Goal: Task Accomplishment & Management: Complete application form

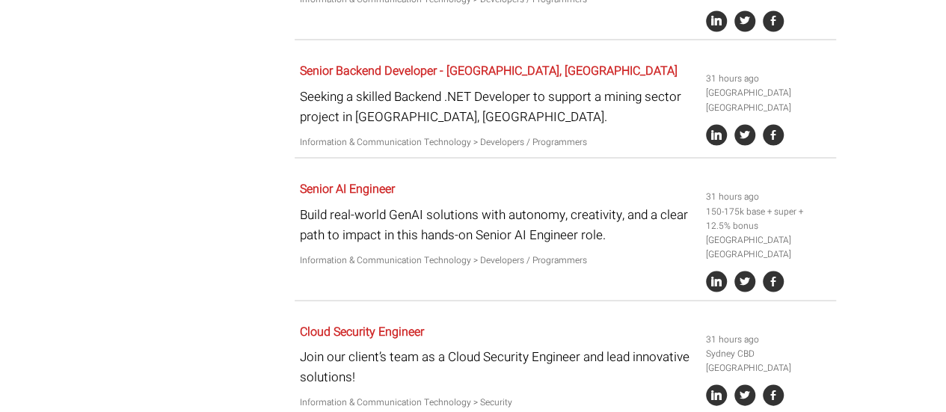
scroll to position [1385, 0]
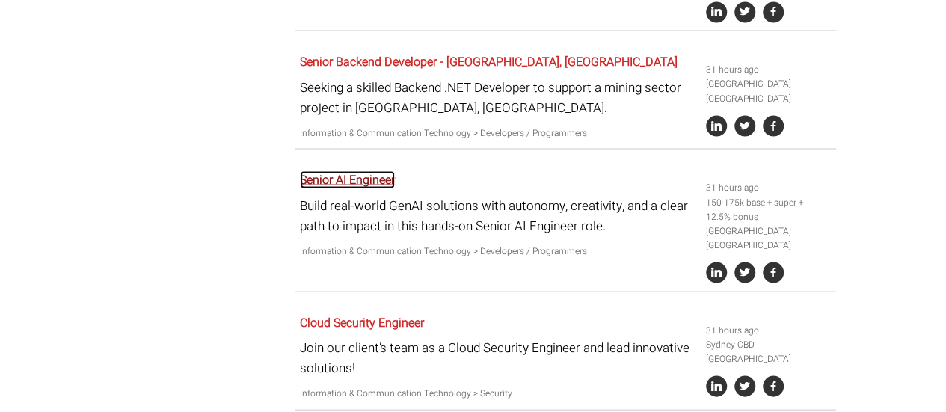
click at [377, 182] on link "Senior AI Engineer" at bounding box center [347, 179] width 95 height 18
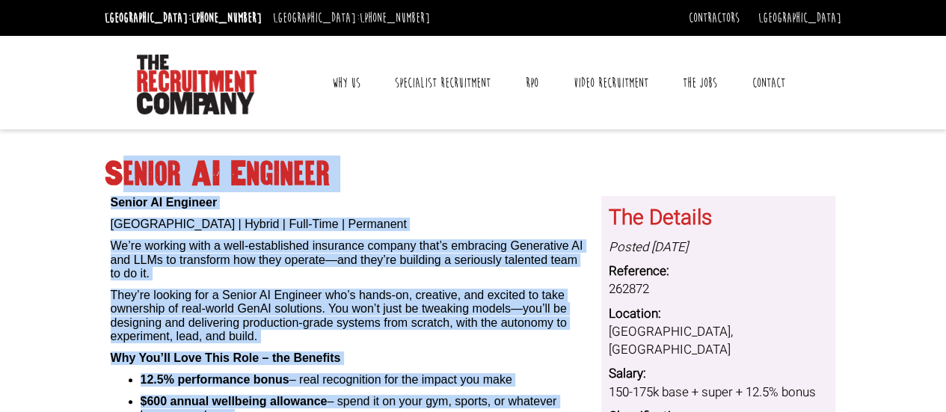
drag, startPoint x: 564, startPoint y: 280, endPoint x: 115, endPoint y: 176, distance: 461.4
copy div "lorem IP Dolorsit Ametco AD Elitsedd Eiusmo | Tempor | Inci-Utla | Etdolorem Al…"
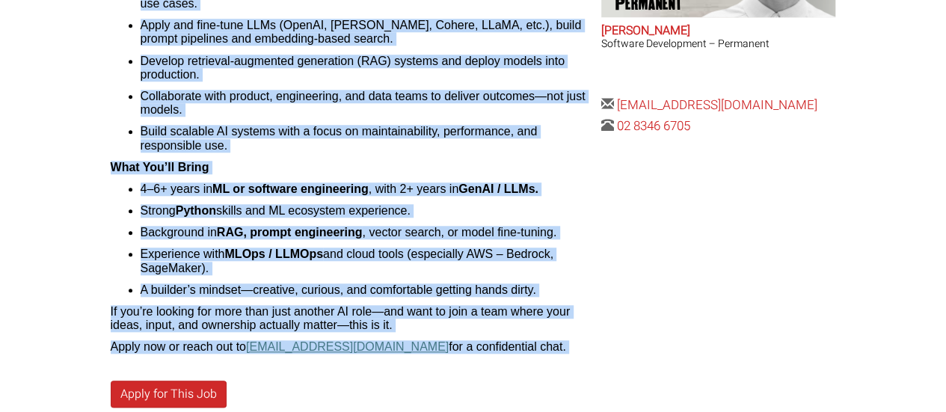
scroll to position [667, 0]
